Goal: Information Seeking & Learning: Compare options

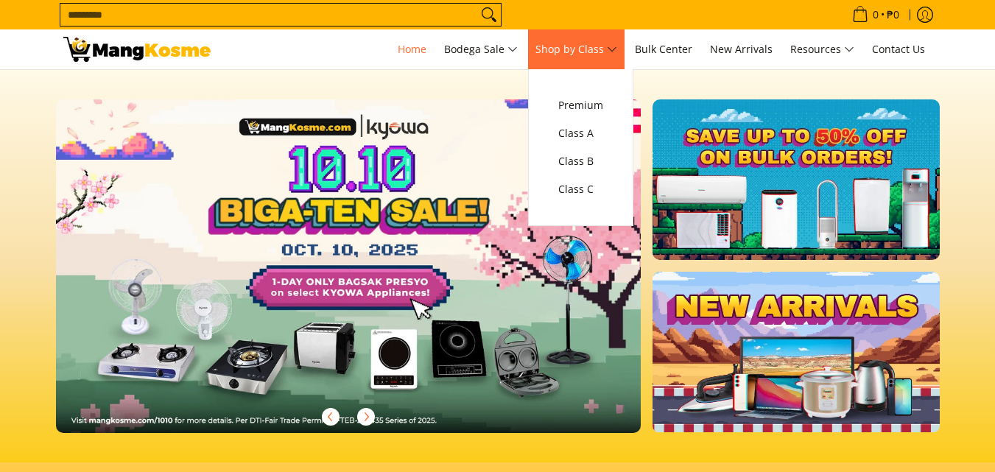
click at [605, 52] on span "Shop by Class" at bounding box center [576, 49] width 82 height 18
click at [587, 193] on span "Class C" at bounding box center [580, 189] width 45 height 18
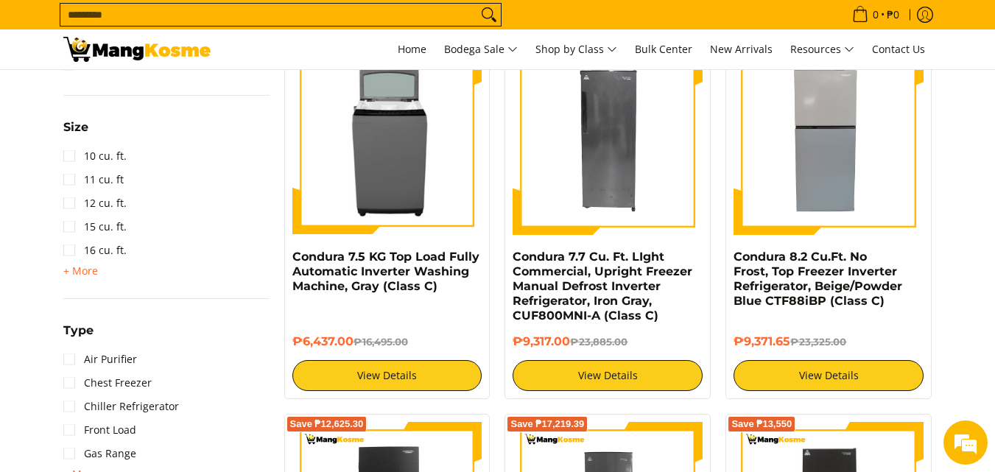
scroll to position [1031, 0]
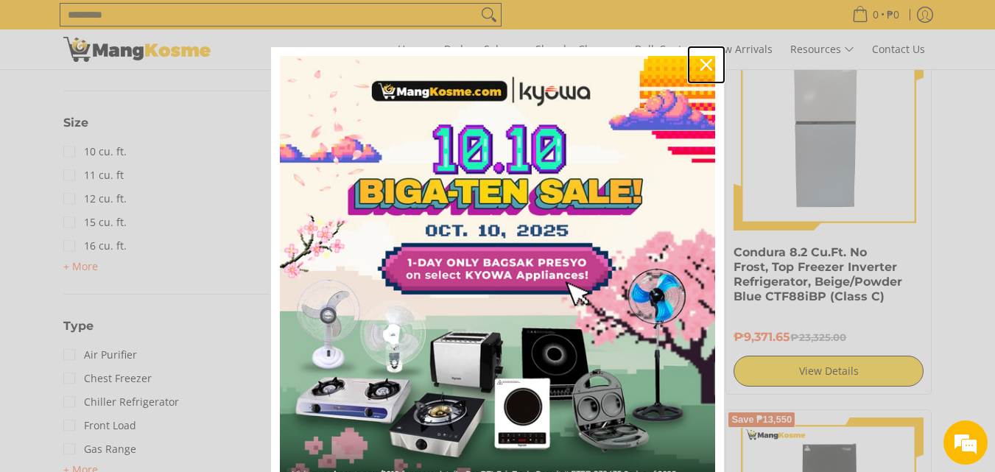
click at [700, 65] on icon "close icon" at bounding box center [706, 65] width 12 height 12
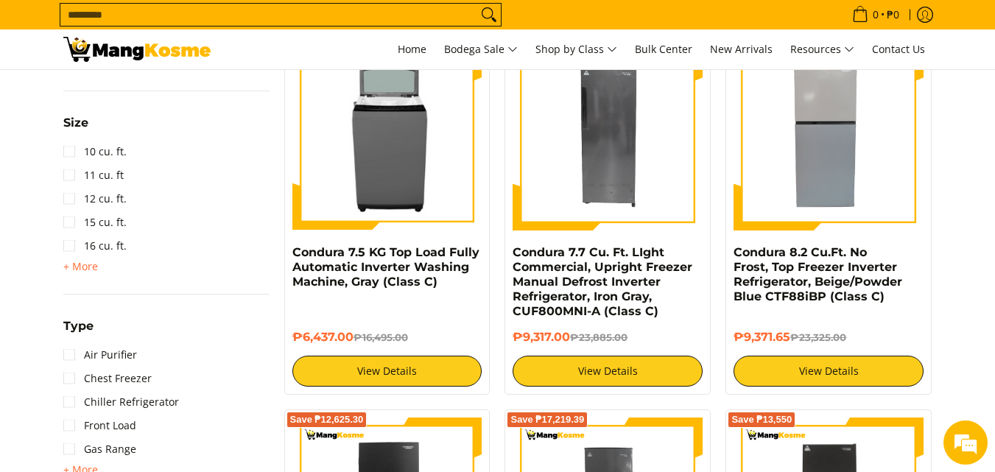
scroll to position [0, 0]
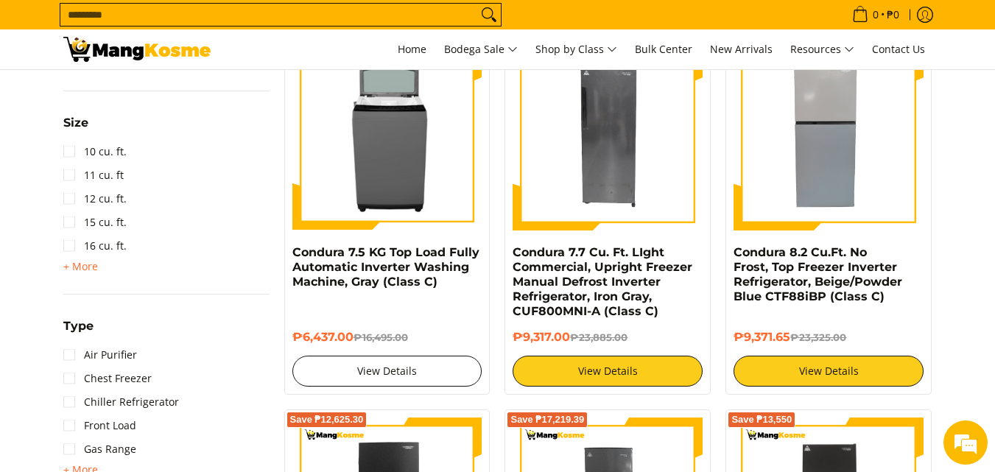
click at [415, 378] on link "View Details" at bounding box center [387, 371] width 190 height 31
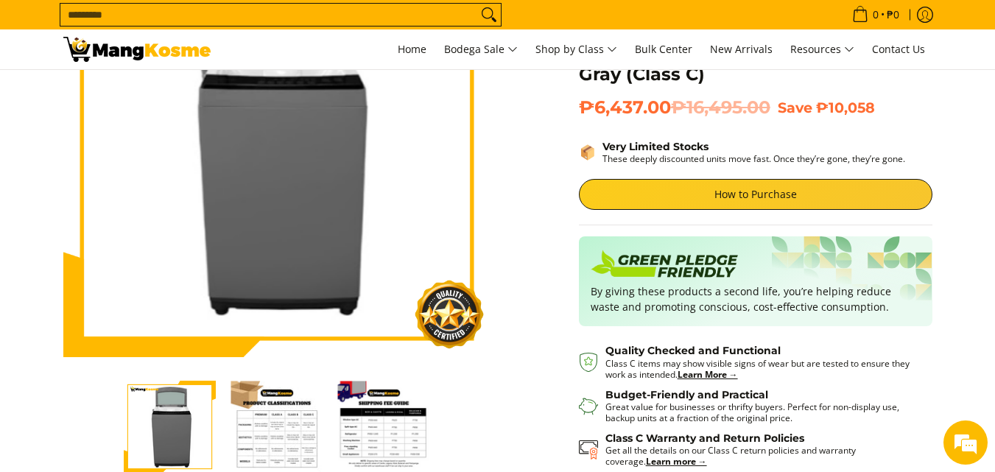
scroll to position [221, 0]
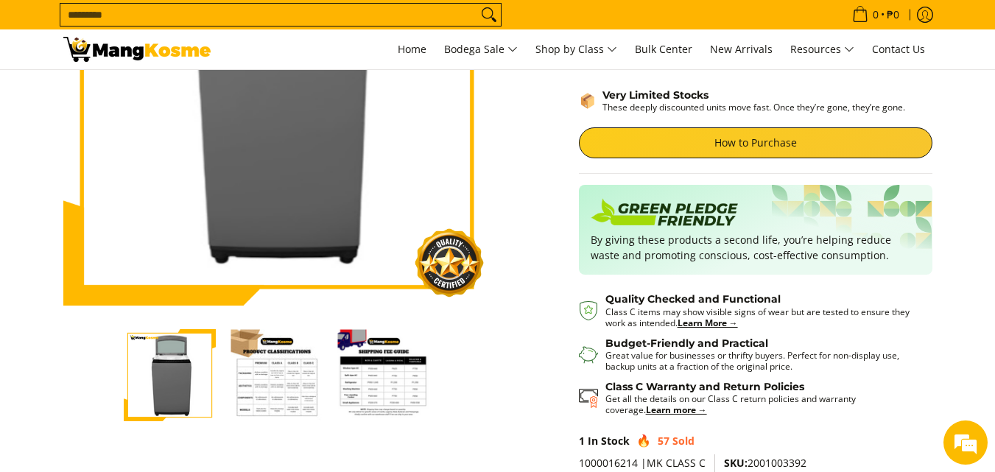
click at [183, 364] on img "condura-7.5kg-fully-automatic-top-load-inverter-washing-machine-class-a-full-vi…" at bounding box center [170, 375] width 92 height 110
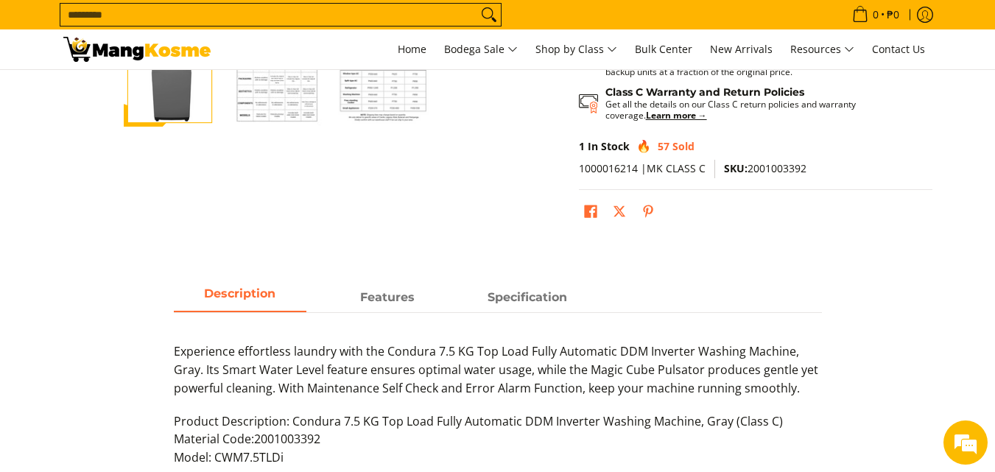
scroll to position [0, 0]
drag, startPoint x: 721, startPoint y: 169, endPoint x: 811, endPoint y: 167, distance: 89.8
click at [811, 167] on p "1000016214 |MK CLASS C SKU: 2001003392" at bounding box center [755, 175] width 353 height 30
copy span "SKU: 2001003392"
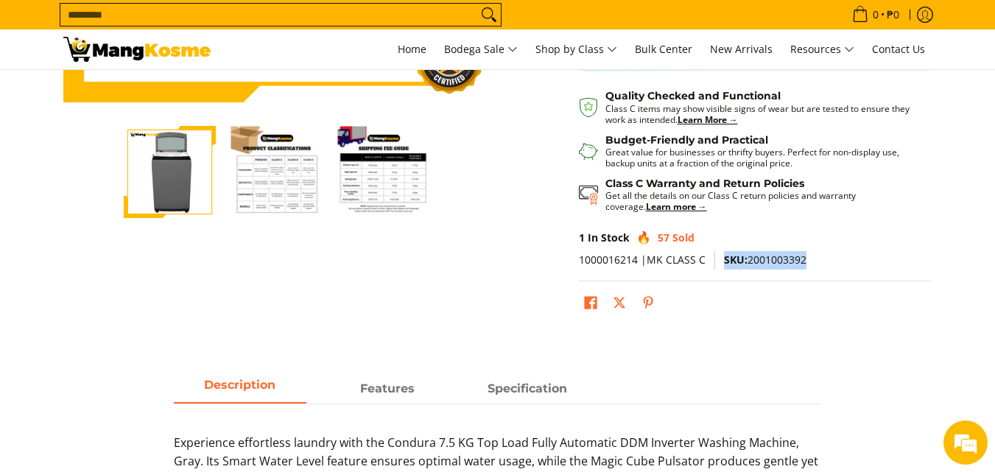
scroll to position [295, 0]
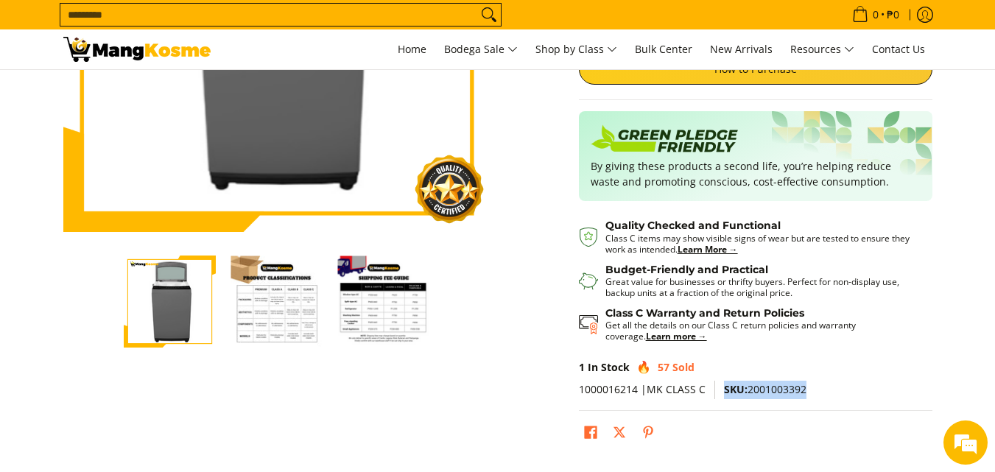
click at [274, 298] on img "Condura 7.5 KG Top Load Fully Automatic Inverter Washing Machine, Gray (Class C…" at bounding box center [276, 302] width 92 height 92
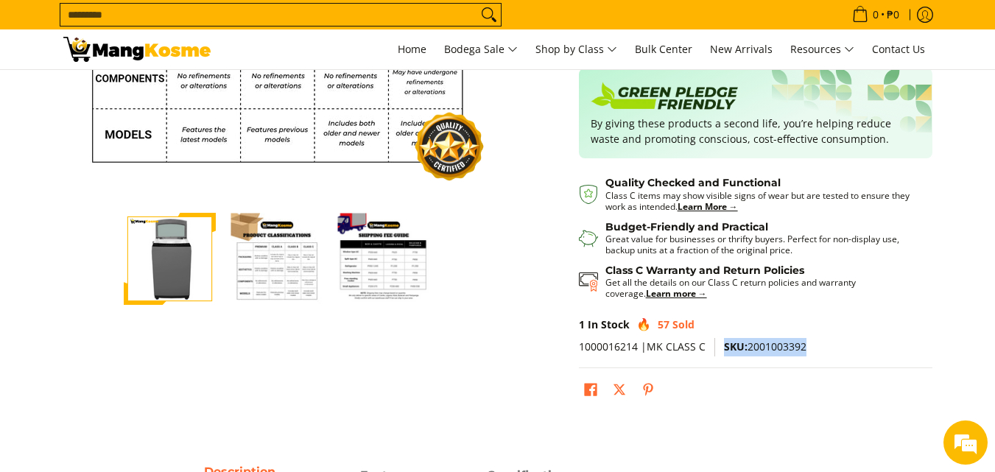
scroll to position [368, 0]
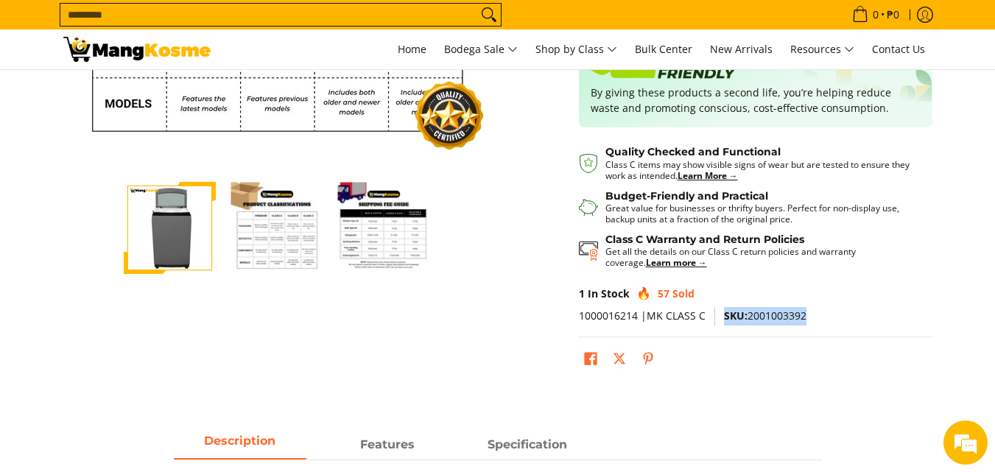
click at [392, 243] on img "Condura 7.5 KG Top Load Fully Automatic Inverter Washing Machine, Gray (Class C…" at bounding box center [383, 228] width 92 height 92
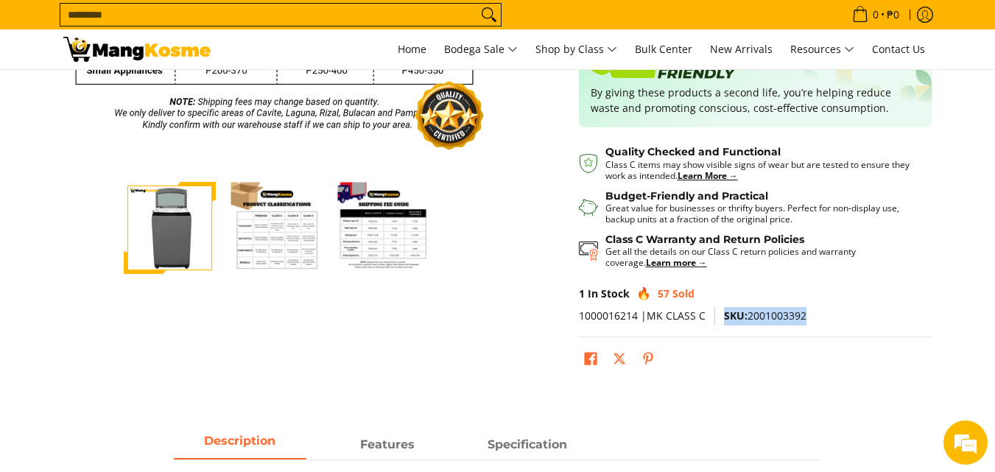
click at [149, 236] on img "condura-7.5kg-fully-automatic-top-load-inverter-washing-machine-class-a-full-vi…" at bounding box center [170, 228] width 92 height 110
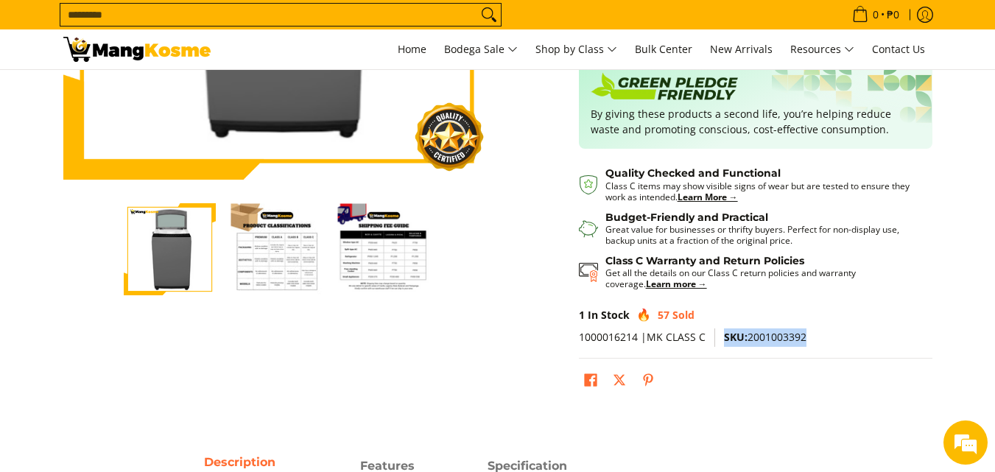
scroll to position [74, 0]
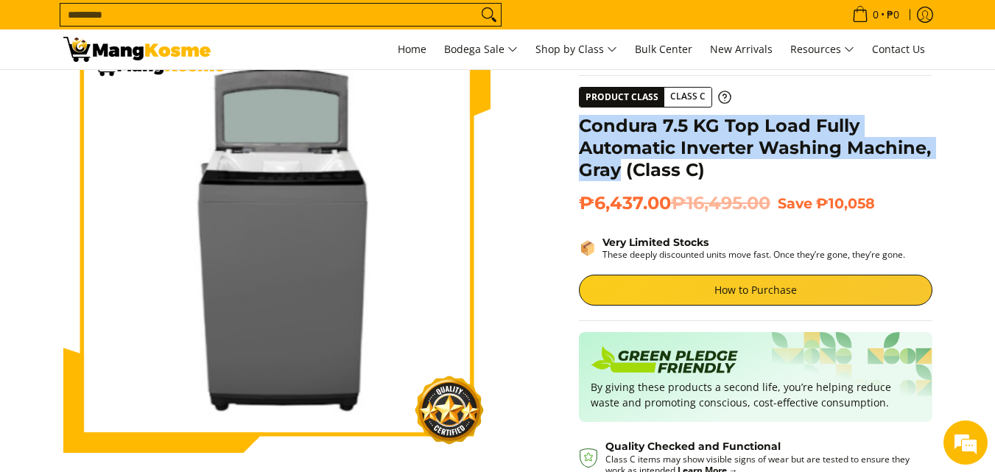
drag, startPoint x: 581, startPoint y: 119, endPoint x: 619, endPoint y: 174, distance: 66.6
click at [619, 174] on h1 "Condura 7.5 KG Top Load Fully Automatic Inverter Washing Machine, Gray (Class C)" at bounding box center [755, 148] width 353 height 66
copy h1 "Condura 7.5 KG Top Load Fully Automatic Inverter Washing Machine, Gray"
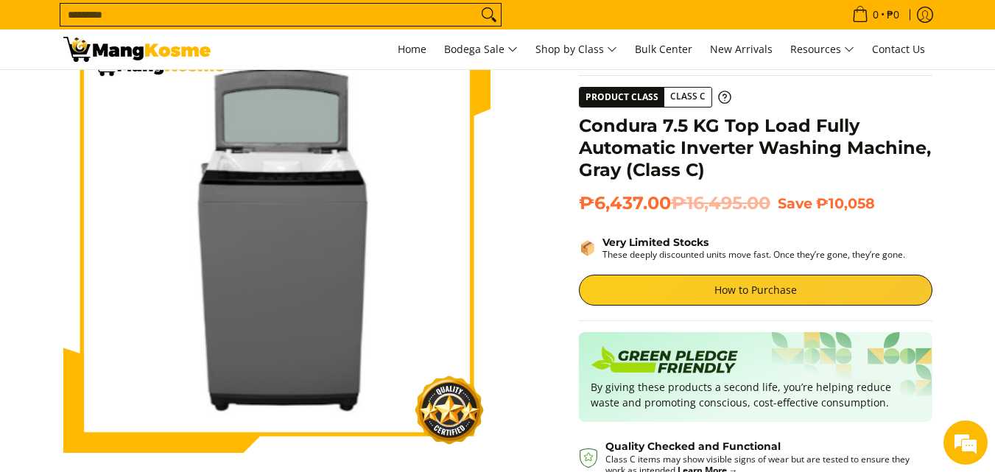
click at [975, 173] on section "Skip to Main Content Enable zoom Disable zoom Enable zoom Disable zoom Home Cla…" at bounding box center [497, 349] width 995 height 707
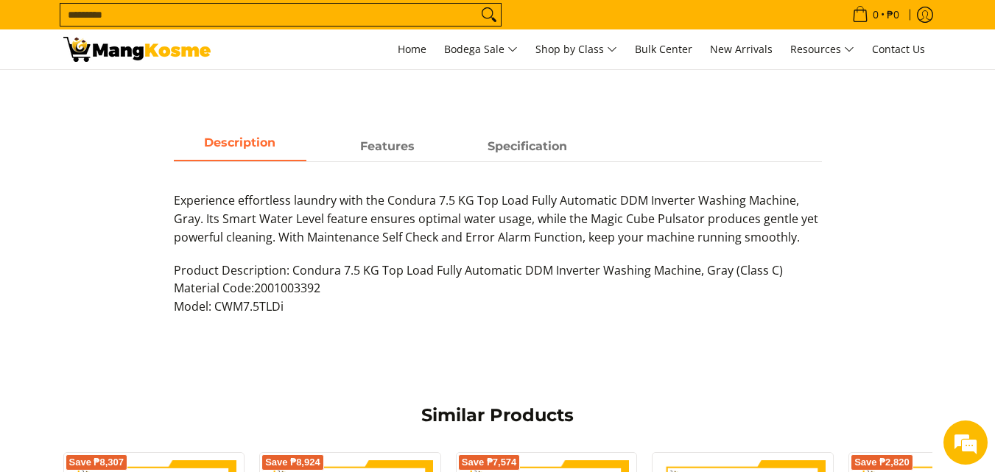
scroll to position [736, 0]
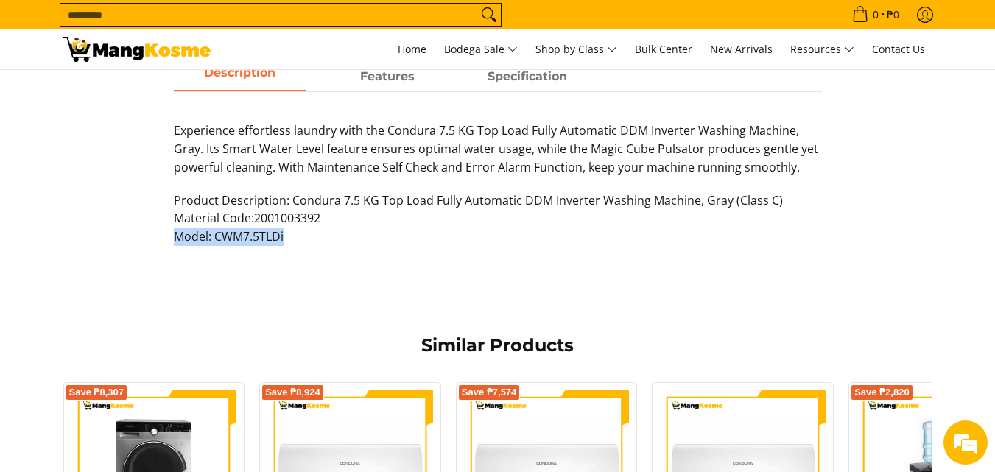
drag, startPoint x: 171, startPoint y: 236, endPoint x: 287, endPoint y: 247, distance: 116.8
click at [287, 247] on div "Description Features Specification Experience effortless laundry with the Condu…" at bounding box center [497, 162] width 663 height 198
copy p "Model: CWM7.5TLDi"
click at [582, 277] on div "Description Features Specification Experience effortless laundry with the Condu…" at bounding box center [498, 177] width 898 height 228
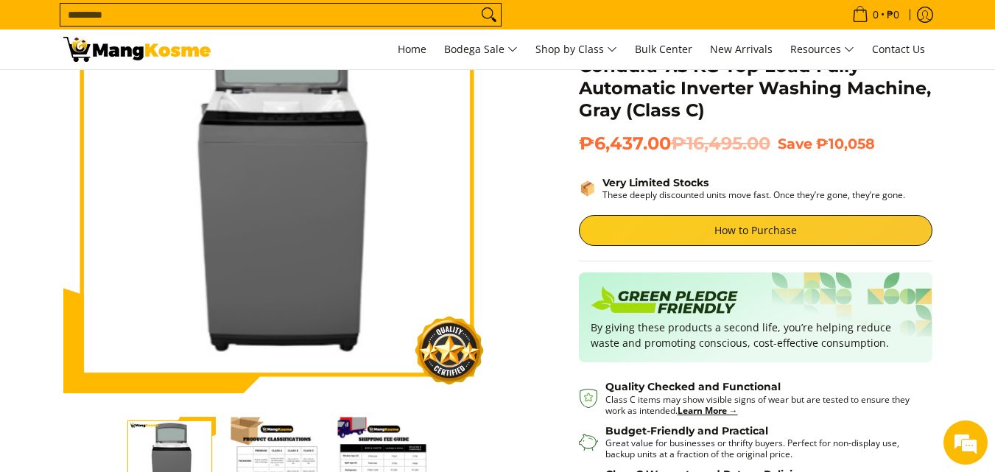
scroll to position [0, 0]
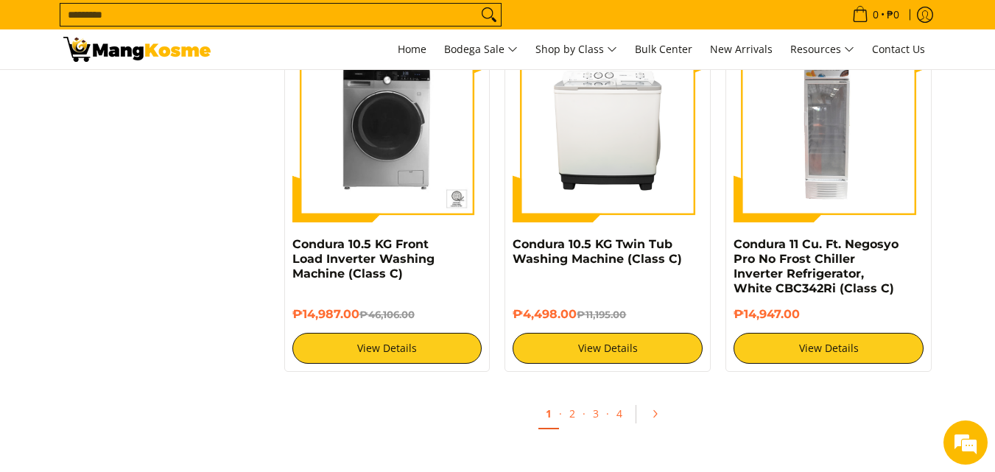
scroll to position [2945, 0]
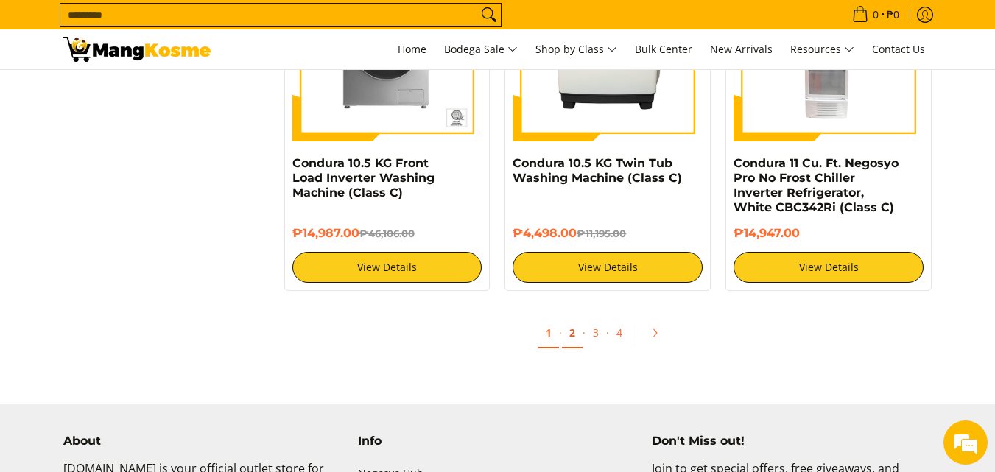
click at [572, 328] on link "2" at bounding box center [572, 333] width 21 height 30
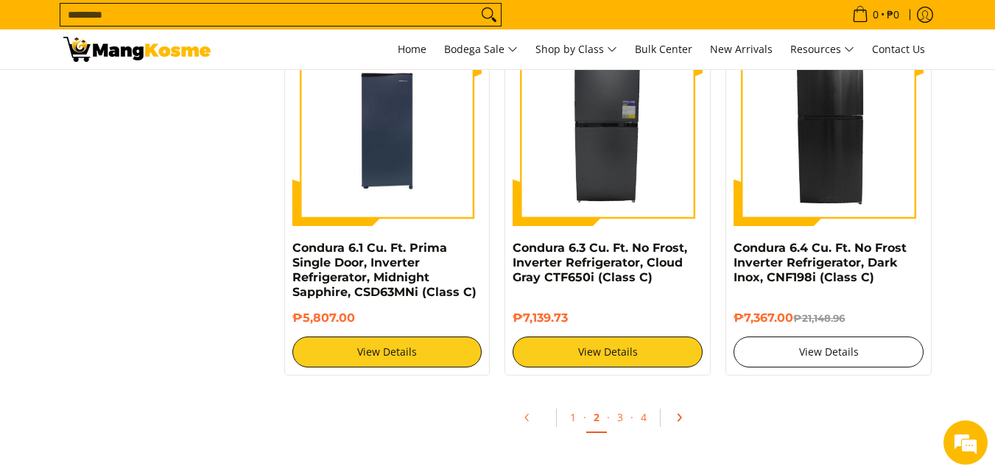
scroll to position [2872, 0]
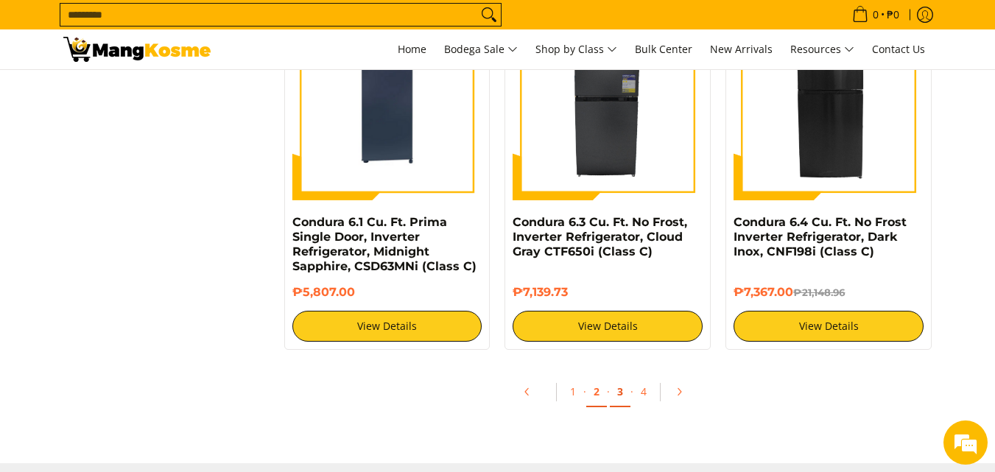
click at [620, 382] on link "3" at bounding box center [620, 392] width 21 height 30
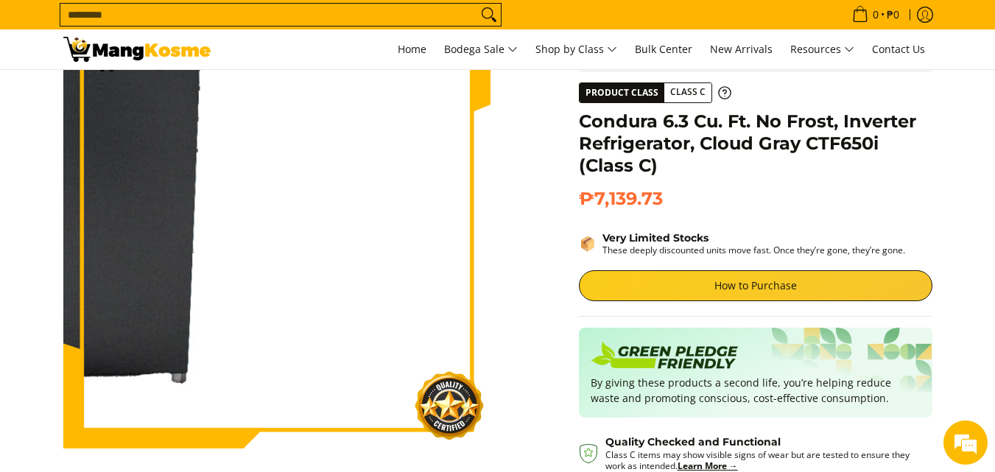
scroll to position [147, 0]
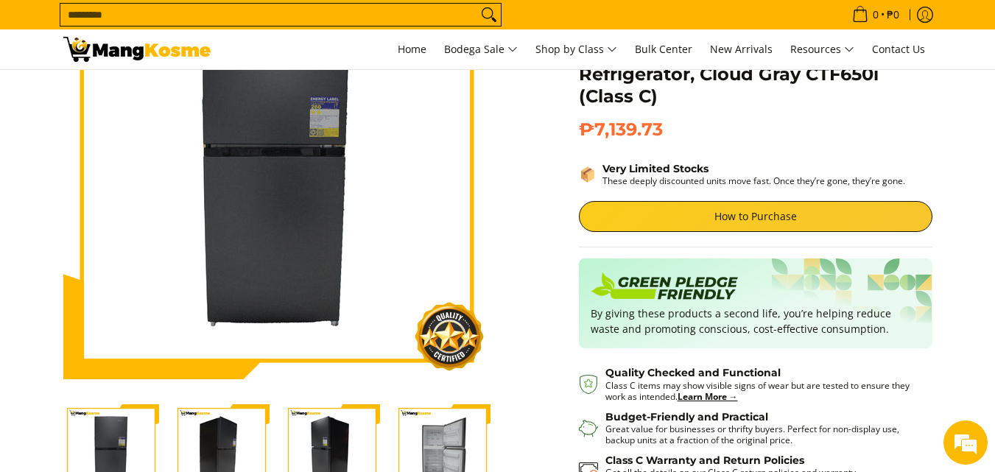
click at [459, 444] on img "Condura 6.3 Cu. Ft. No Frost, Inverter Refrigerator, Cloud Gray CTF650i (Class …" at bounding box center [443, 452] width 96 height 96
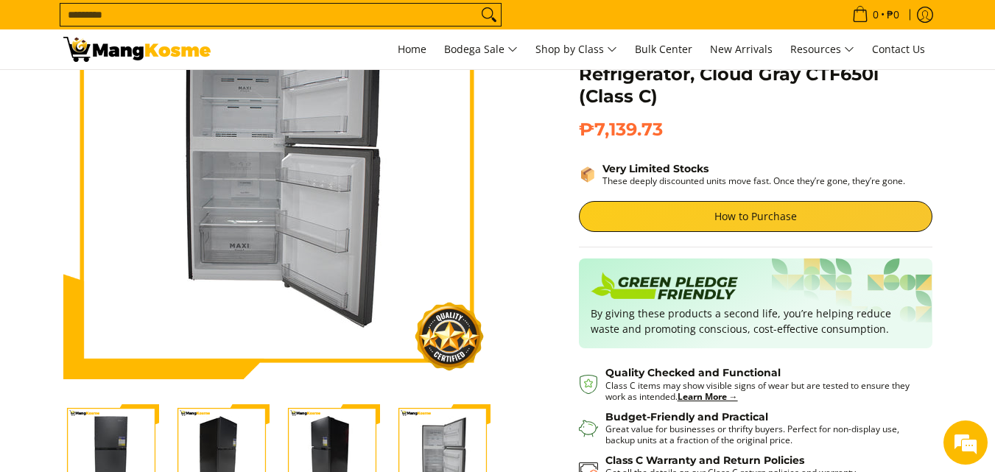
click at [983, 183] on section "Skip to Main Content Enable zoom Disable zoom Enable zoom Disable zoom Enable z…" at bounding box center [497, 276] width 995 height 707
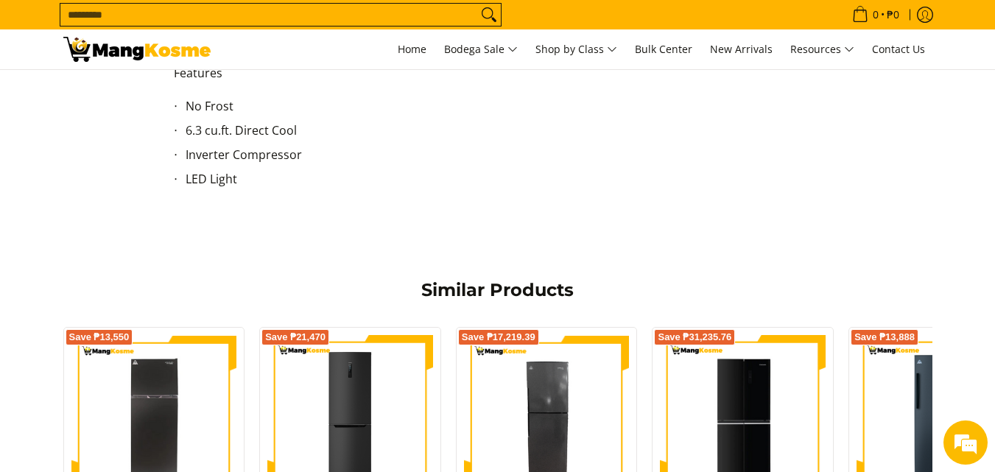
scroll to position [718, 0]
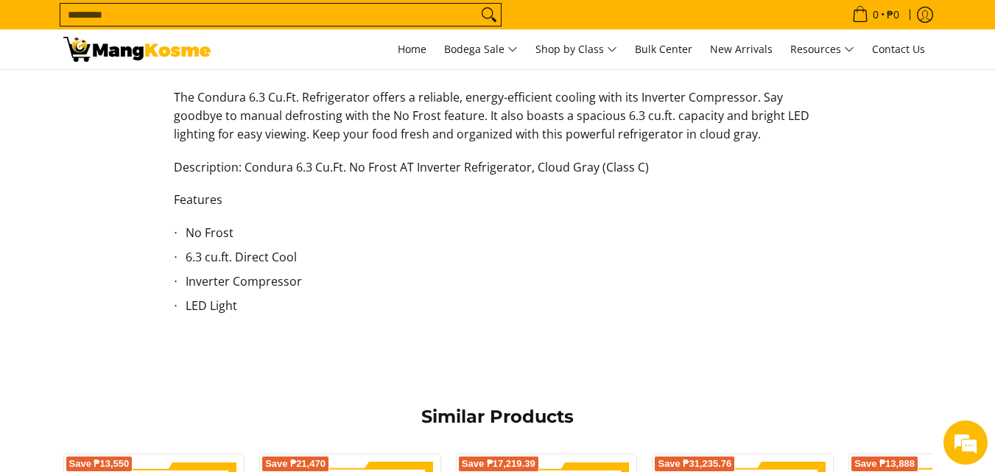
click at [792, 234] on li "No Frost" at bounding box center [504, 236] width 636 height 24
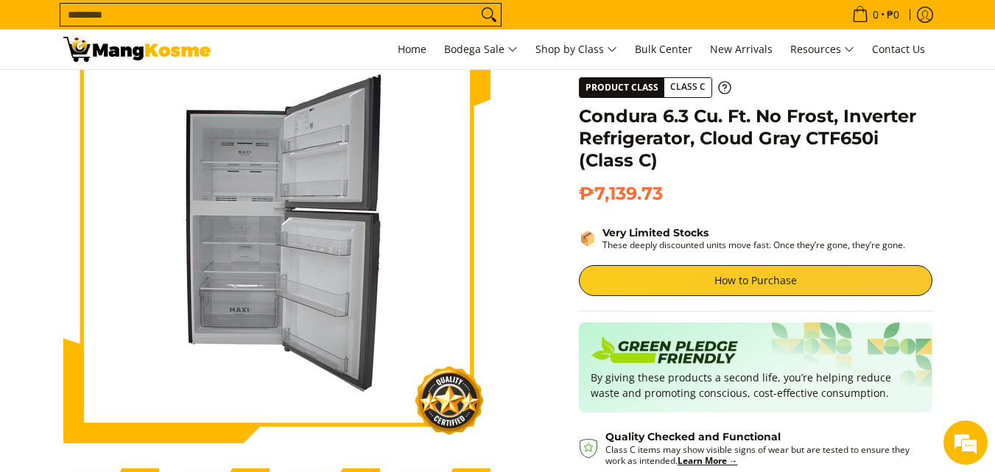
scroll to position [0, 0]
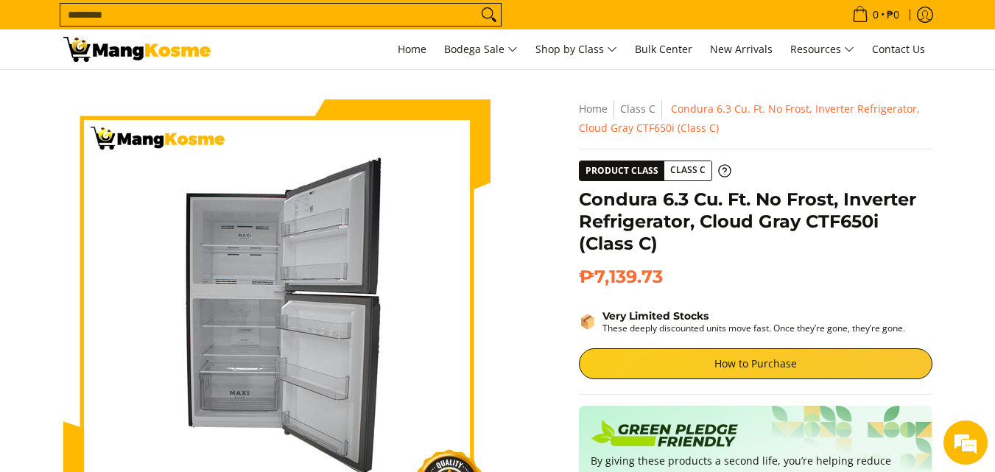
click at [873, 264] on div "Condura 6.3 Cu. Ft. No Frost, Inverter Refrigerator, Cloud Gray CTF650i (Class …" at bounding box center [755, 227] width 353 height 77
drag, startPoint x: 808, startPoint y: 219, endPoint x: 882, endPoint y: 222, distance: 74.5
click at [882, 222] on h1 "Condura 6.3 Cu. Ft. No Frost, Inverter Refrigerator, Cloud Gray CTF650i (Class …" at bounding box center [755, 222] width 353 height 66
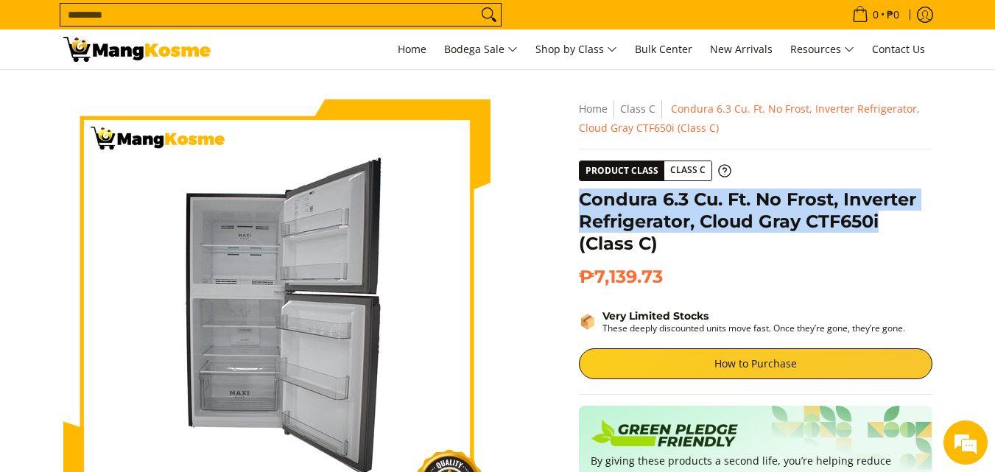
drag, startPoint x: 572, startPoint y: 193, endPoint x: 888, endPoint y: 225, distance: 317.5
click at [888, 225] on div "**********" at bounding box center [755, 426] width 368 height 655
copy h1 "Condura 6.3 Cu. Ft. No Frost, Inverter Refrigerator, Cloud Gray CTF650i"
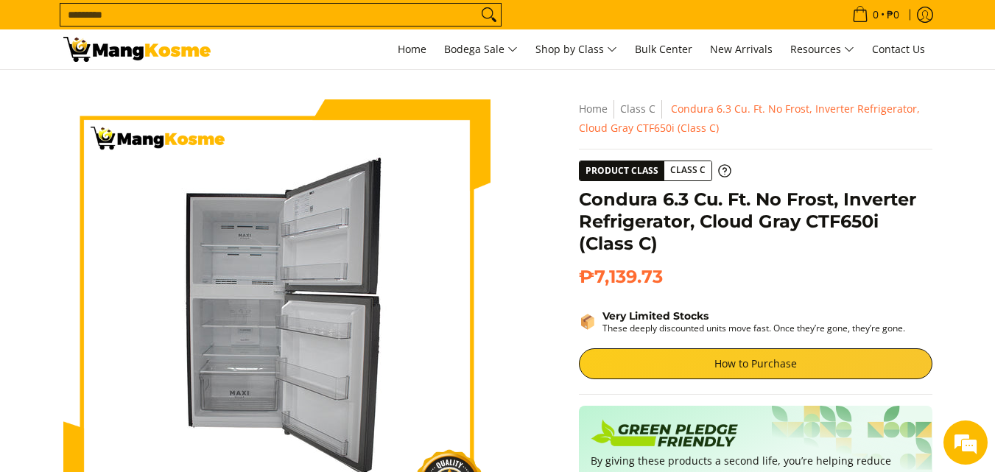
click at [890, 275] on h2 "₱7,139.73 Save ₱-7,139.73" at bounding box center [755, 277] width 353 height 22
drag, startPoint x: 806, startPoint y: 216, endPoint x: 884, endPoint y: 227, distance: 79.6
click at [884, 227] on h1 "Condura 6.3 Cu. Ft. No Frost, Inverter Refrigerator, Cloud Gray CTF650i (Class …" at bounding box center [755, 222] width 353 height 66
copy h1 "CTF650i"
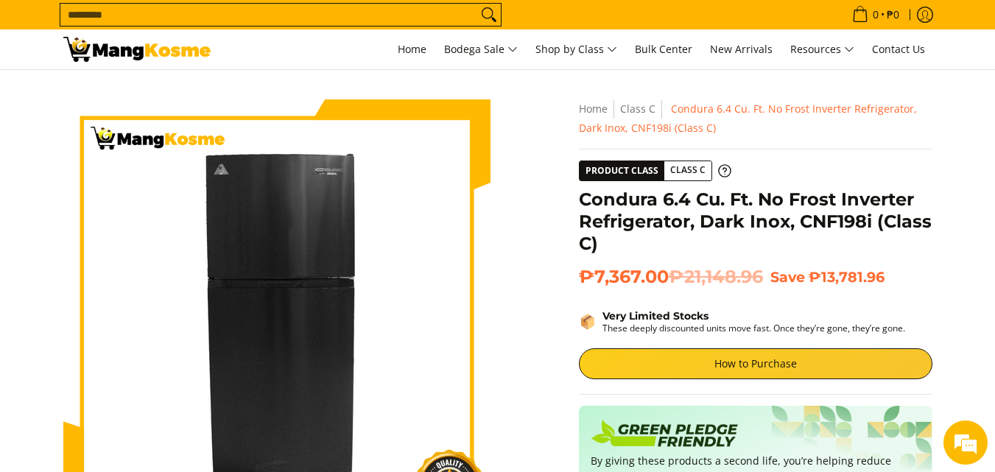
scroll to position [295, 0]
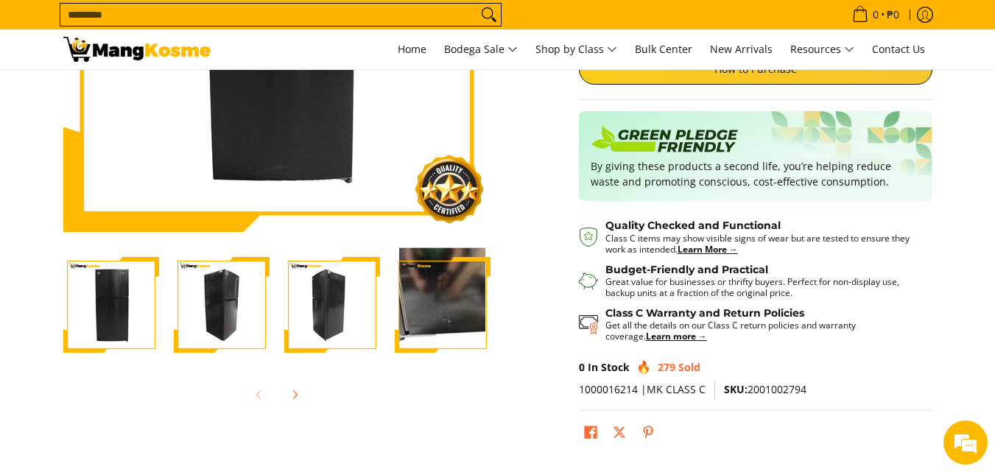
click at [440, 308] on img "Condura 6.4 Cu. Ft. No Frost Inverter Refrigerator, Dark Inox, CNF198i (Class C…" at bounding box center [443, 305] width 96 height 114
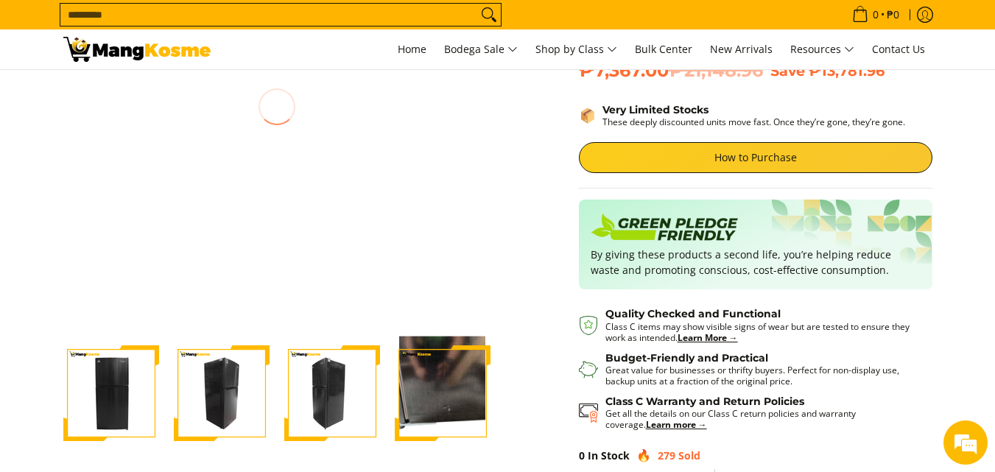
scroll to position [442, 0]
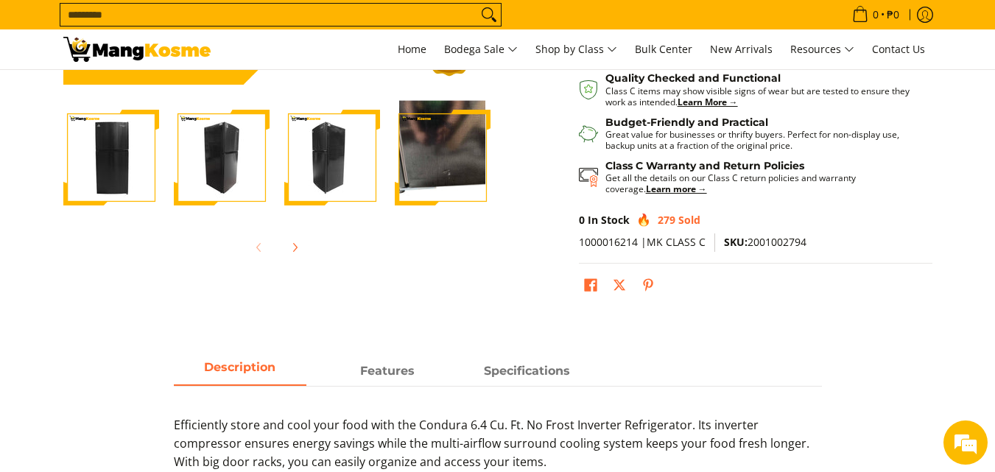
click at [344, 177] on img "Condura 6.4 Cu. Ft. No Frost Inverter Refrigerator, Dark Inox, CNF198i (Class C…" at bounding box center [332, 158] width 96 height 96
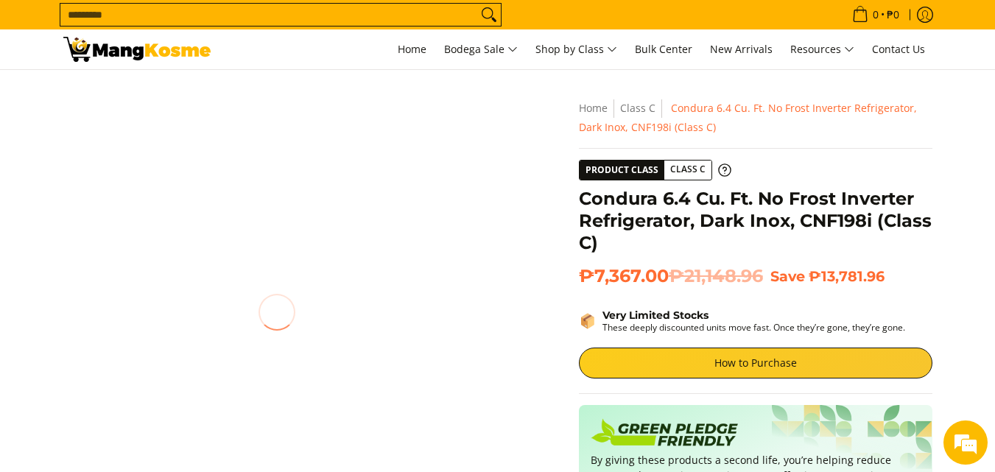
scroll to position [0, 0]
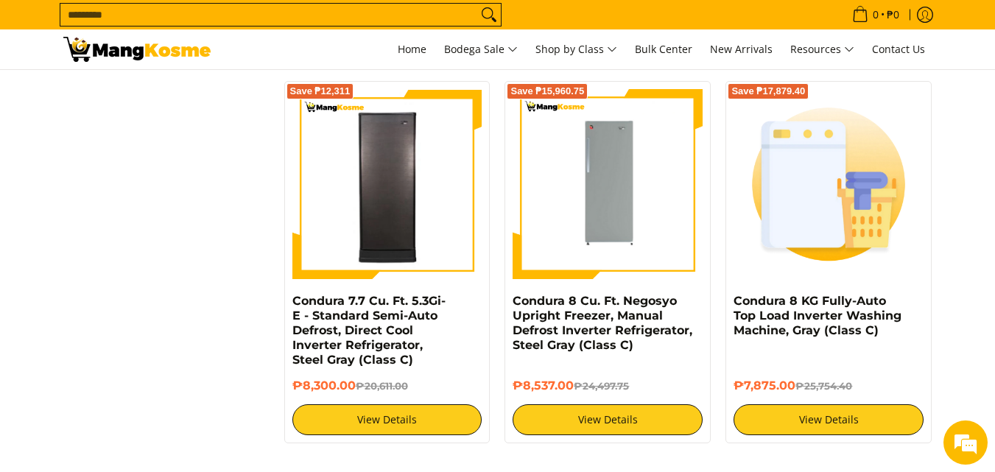
scroll to position [2798, 0]
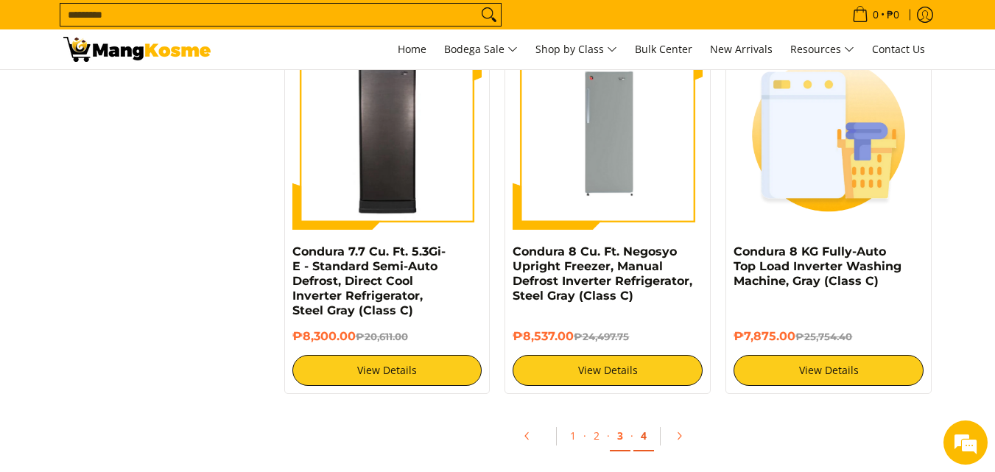
click at [644, 436] on link "4" at bounding box center [643, 436] width 21 height 30
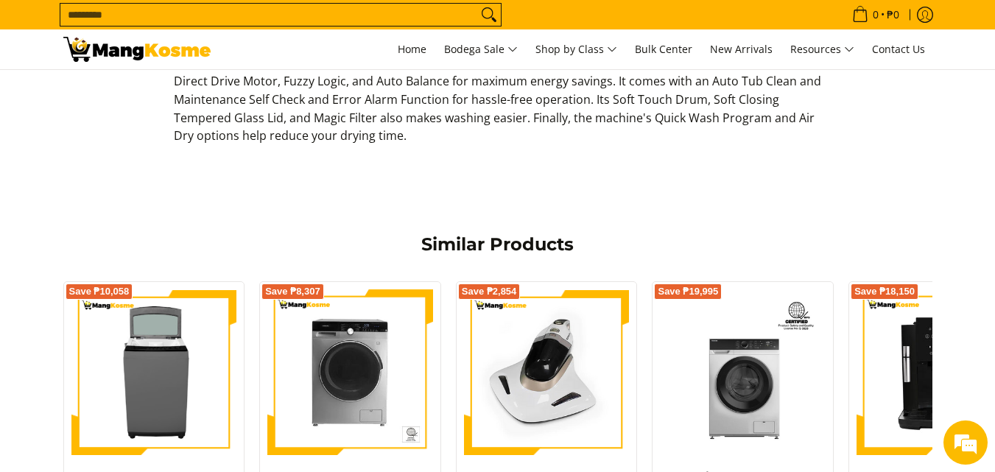
scroll to position [810, 0]
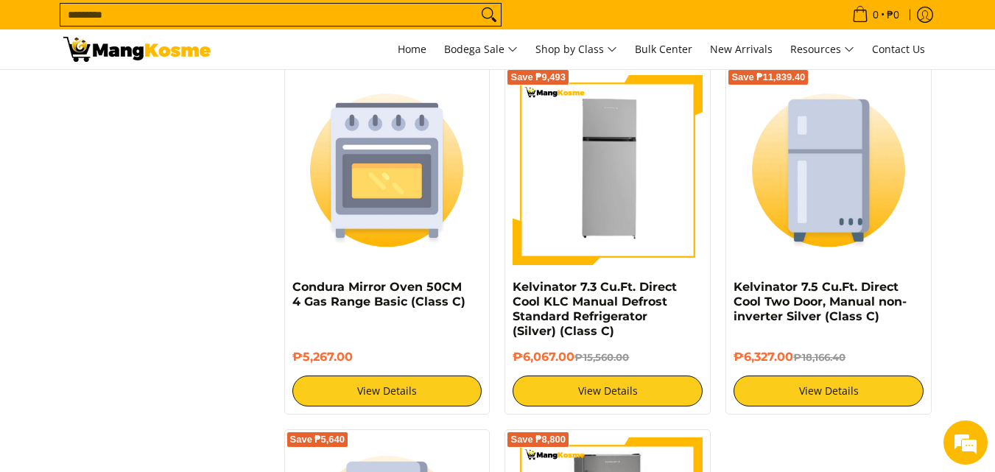
scroll to position [2798, 0]
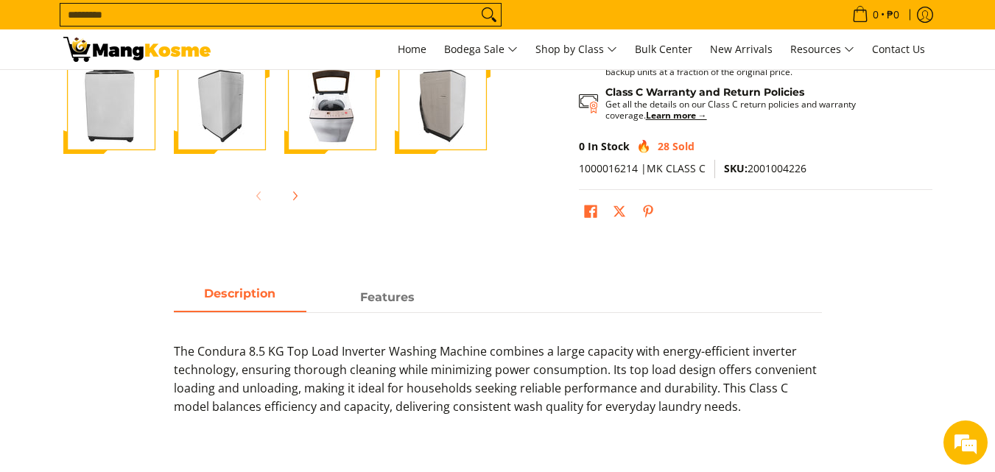
scroll to position [147, 0]
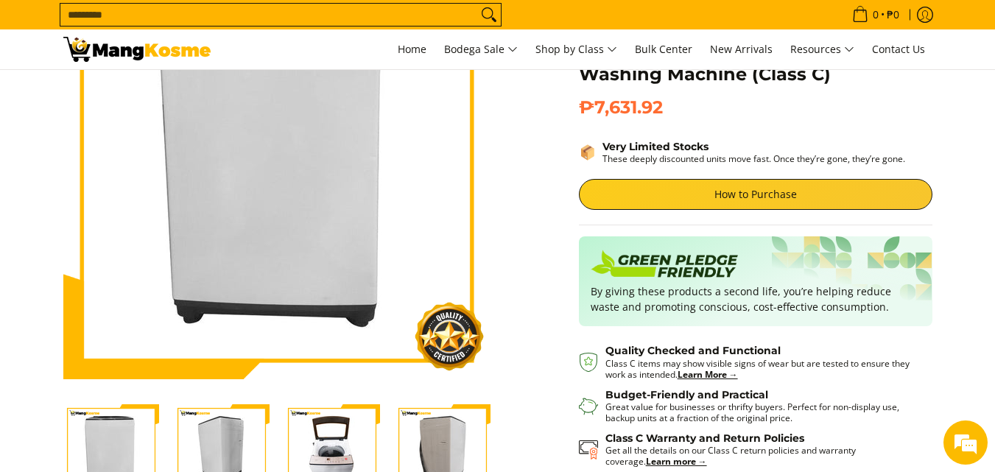
click at [307, 455] on img "Condura 8.5 KG Top Load Inverter Washing Machine (Class C)-3" at bounding box center [332, 452] width 96 height 96
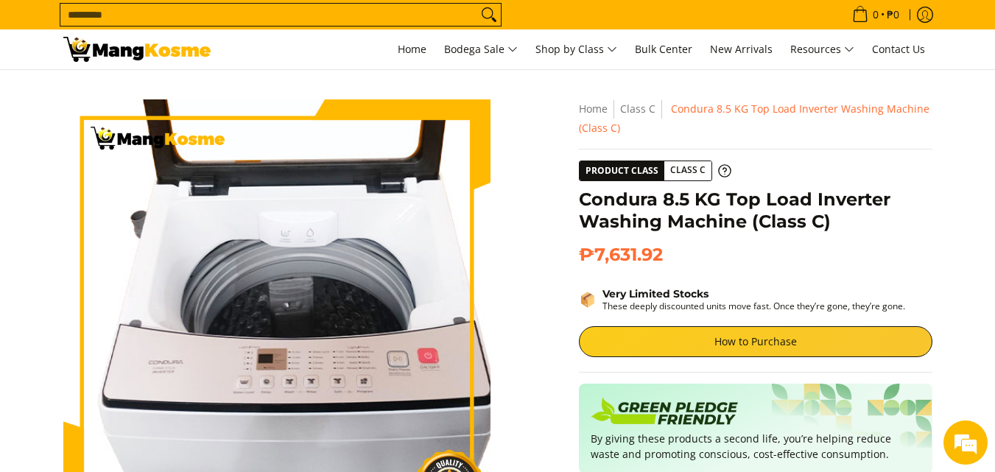
scroll to position [0, 0]
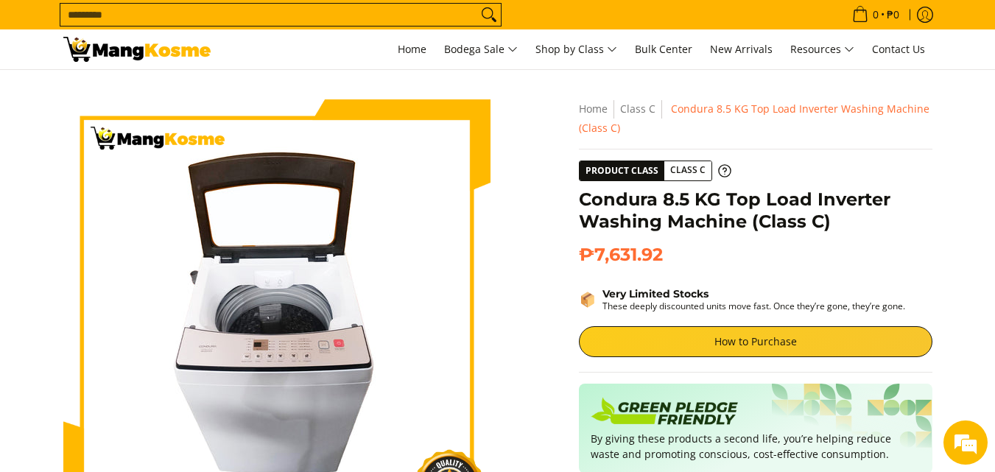
click at [0, 321] on section "Skip to Main Content Enable zoom Disable zoom Enable zoom Disable zoom Enable z…" at bounding box center [497, 412] width 995 height 685
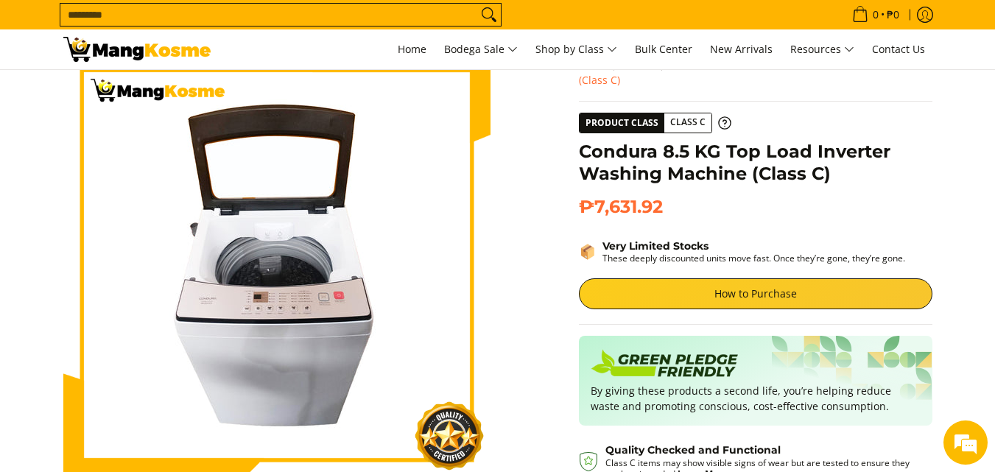
scroll to position [74, 0]
